Goal: Transaction & Acquisition: Purchase product/service

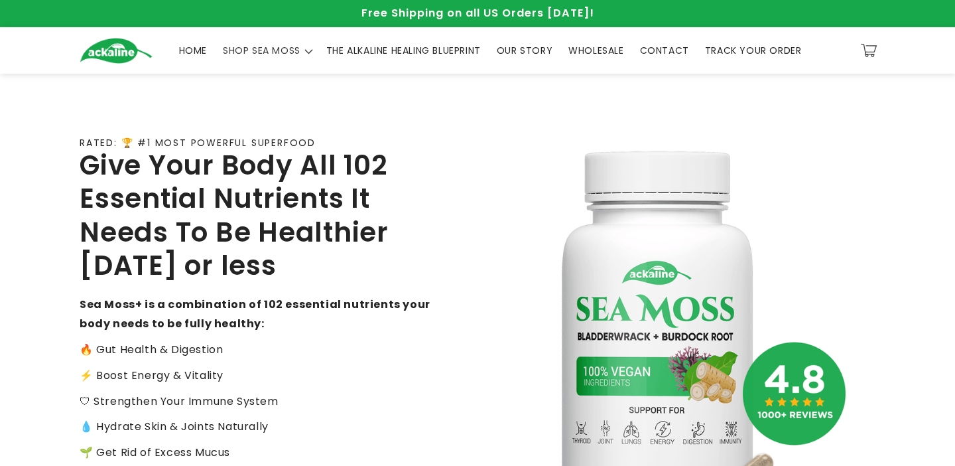
click at [475, 49] on span "THE ALKALINE HEALING BLUEPRINT" at bounding box center [403, 50] width 155 height 12
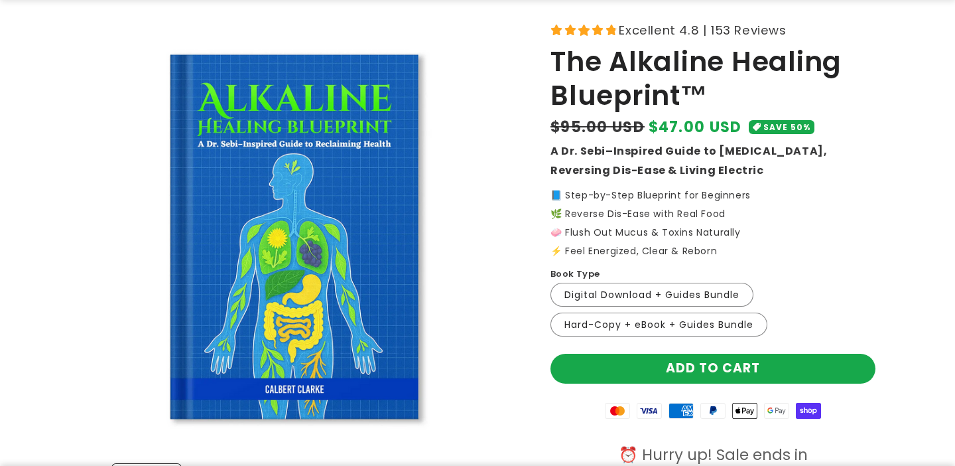
scroll to position [79, 0]
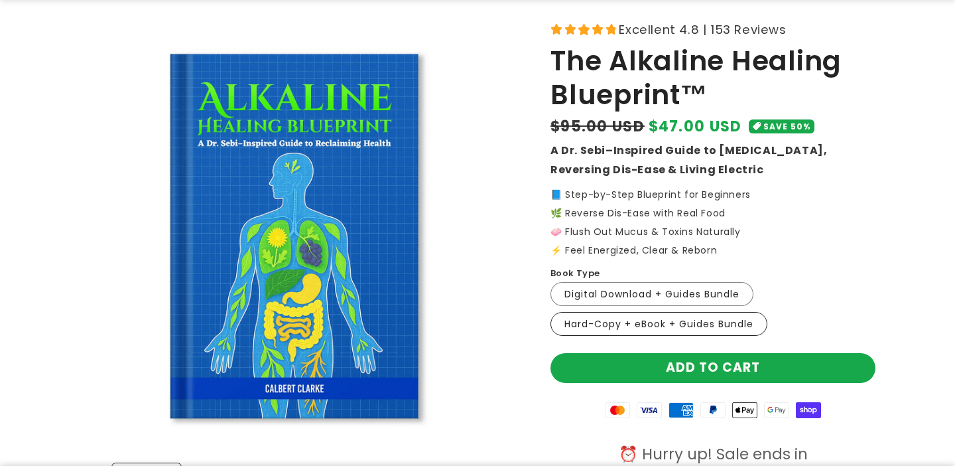
click at [684, 330] on label "Hard-Copy + eBook + Guides Bundle Variant sold out or unavailable" at bounding box center [658, 324] width 217 height 24
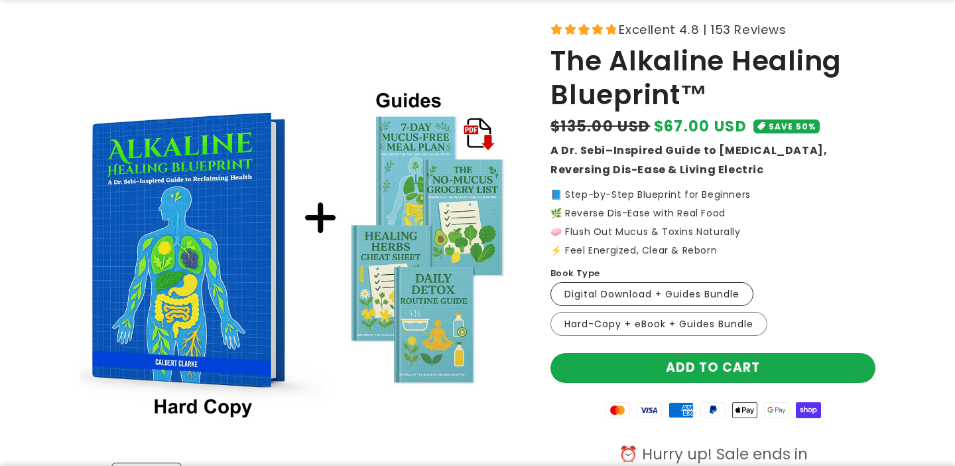
click at [678, 287] on label "Digital Download + Guides Bundle Variant sold out or unavailable" at bounding box center [651, 294] width 203 height 24
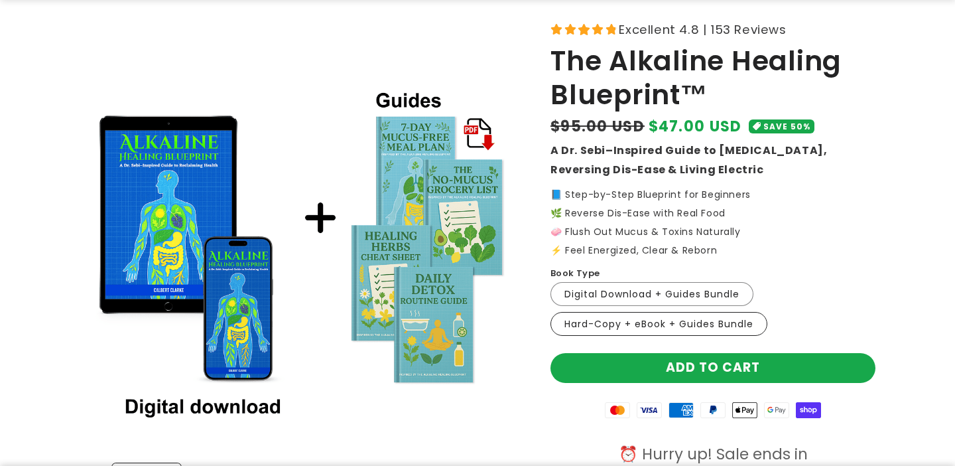
click at [703, 327] on label "Hard-Copy + eBook + Guides Bundle Variant sold out or unavailable" at bounding box center [658, 324] width 217 height 24
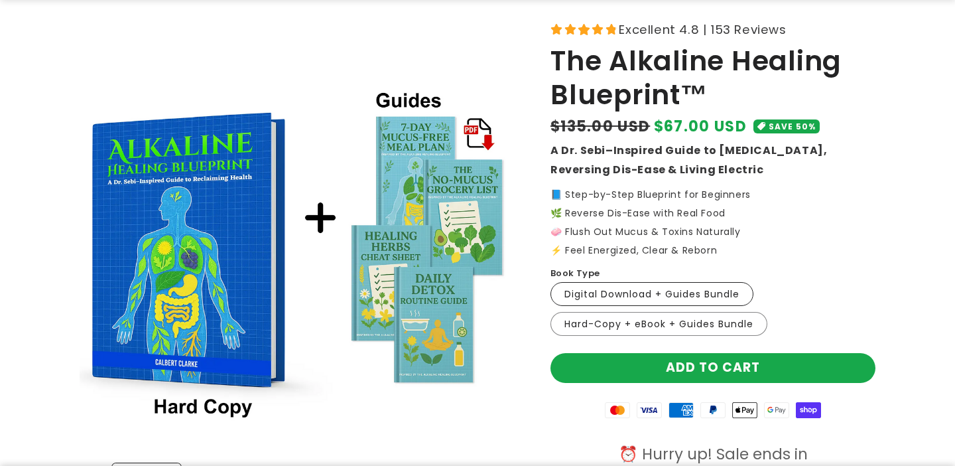
click at [682, 295] on label "Digital Download + Guides Bundle Variant sold out or unavailable" at bounding box center [651, 294] width 203 height 24
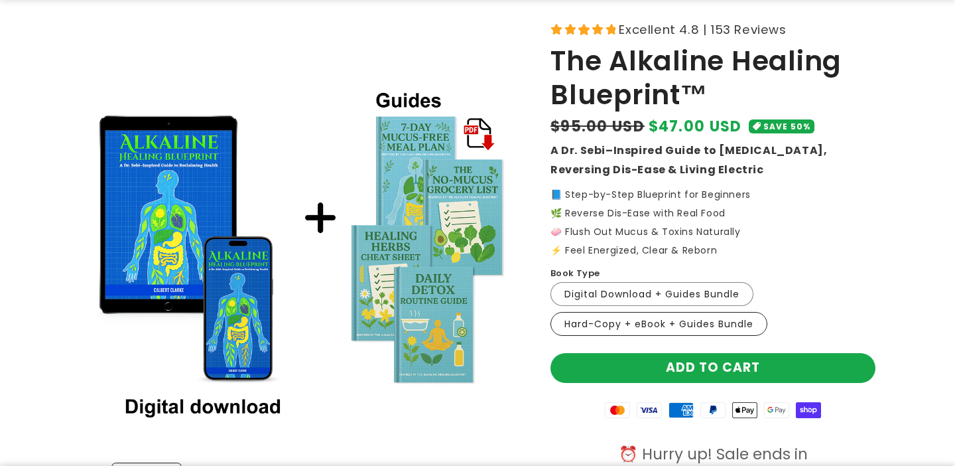
click at [661, 324] on label "Hard-Copy + eBook + Guides Bundle Variant sold out or unavailable" at bounding box center [658, 324] width 217 height 24
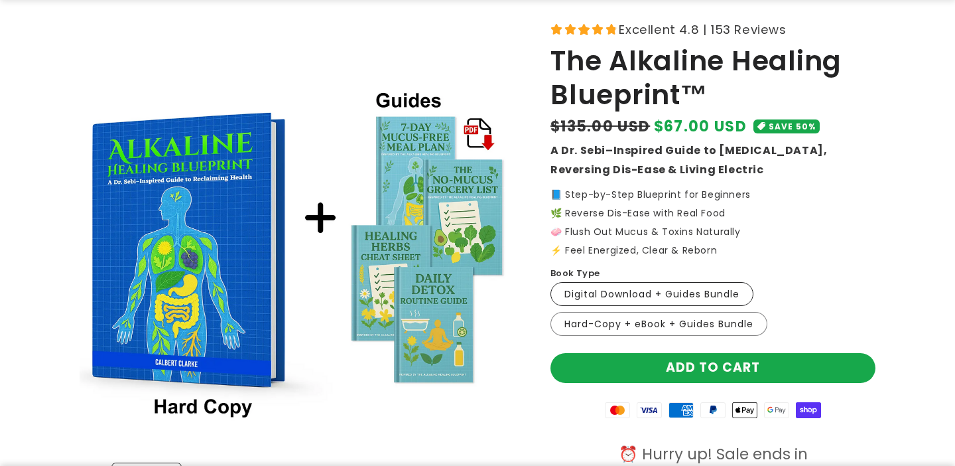
click at [654, 295] on label "Digital Download + Guides Bundle Variant sold out or unavailable" at bounding box center [651, 294] width 203 height 24
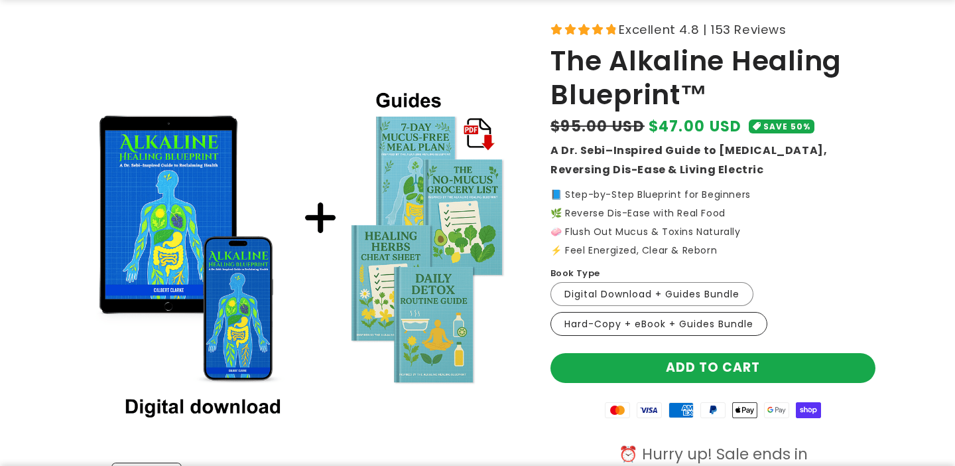
click at [652, 314] on label "Hard-Copy + eBook + Guides Bundle Variant sold out or unavailable" at bounding box center [658, 324] width 217 height 24
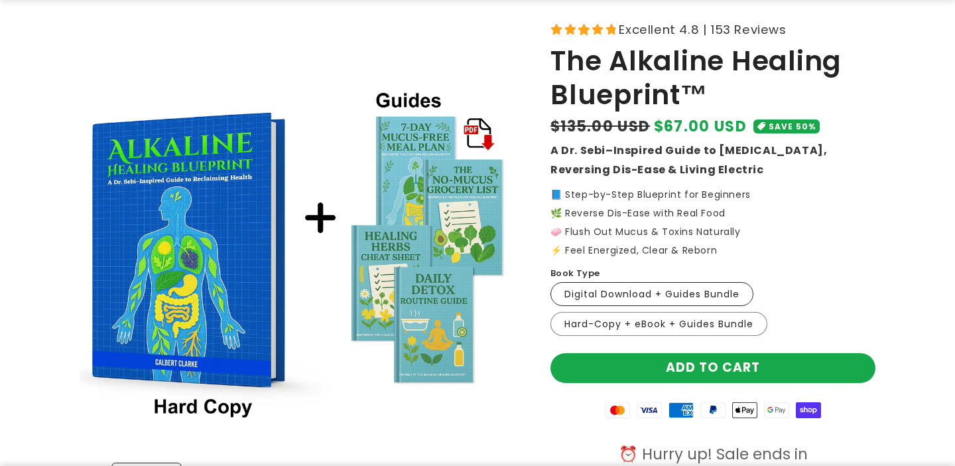
click at [652, 284] on label "Digital Download + Guides Bundle Variant sold out or unavailable" at bounding box center [651, 294] width 203 height 24
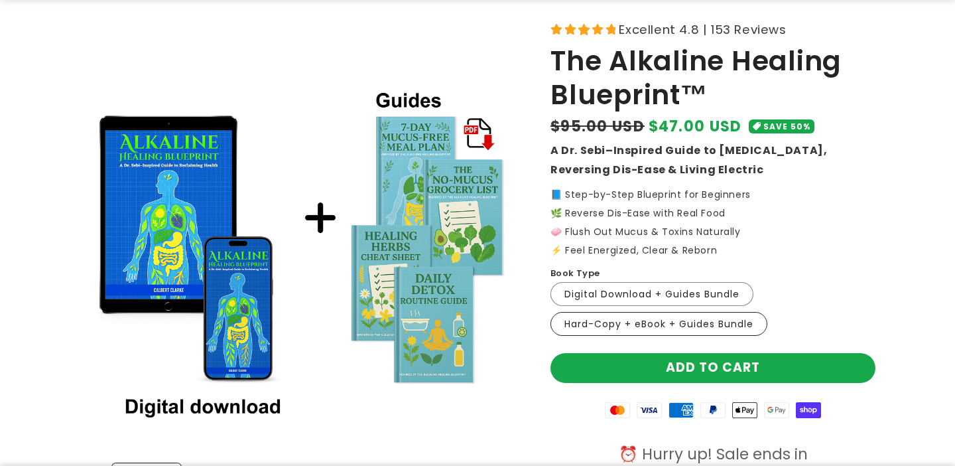
click at [638, 328] on label "Hard-Copy + eBook + Guides Bundle Variant sold out or unavailable" at bounding box center [658, 324] width 217 height 24
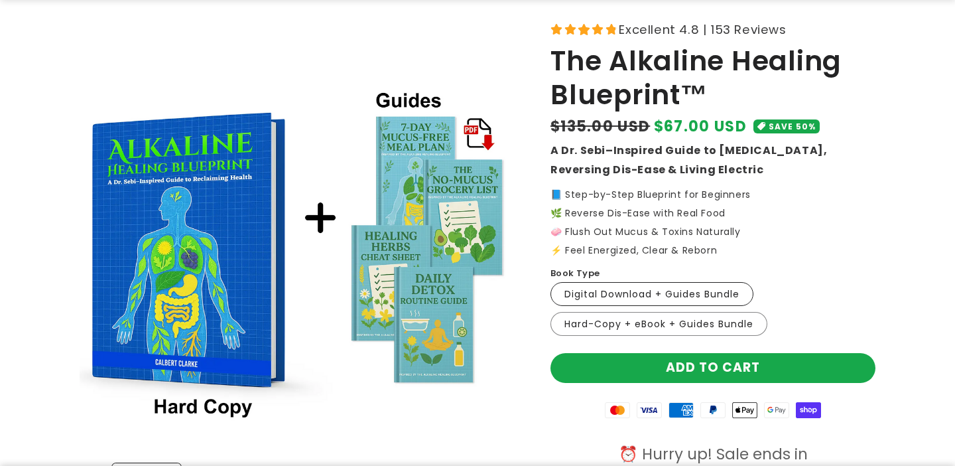
click at [668, 290] on label "Digital Download + Guides Bundle Variant sold out or unavailable" at bounding box center [651, 294] width 203 height 24
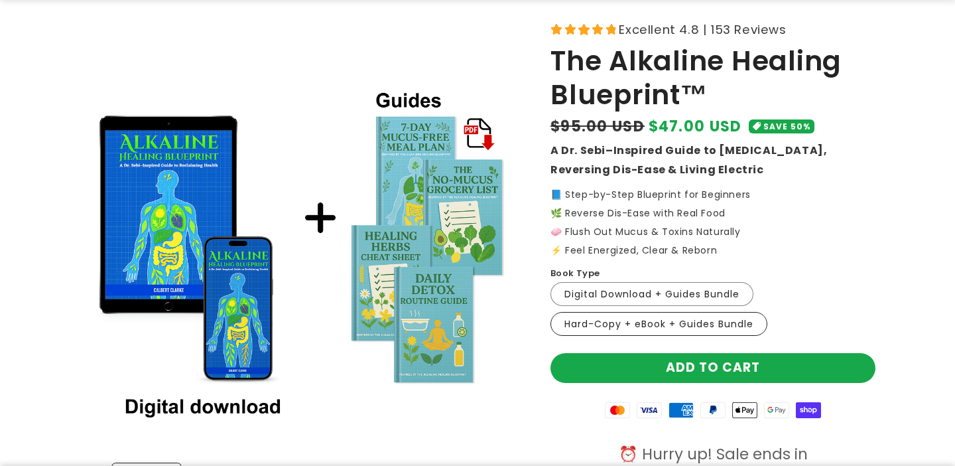
click at [666, 319] on label "Hard-Copy + eBook + Guides Bundle Variant sold out or unavailable" at bounding box center [658, 324] width 217 height 24
